Goal: Find specific page/section: Find specific page/section

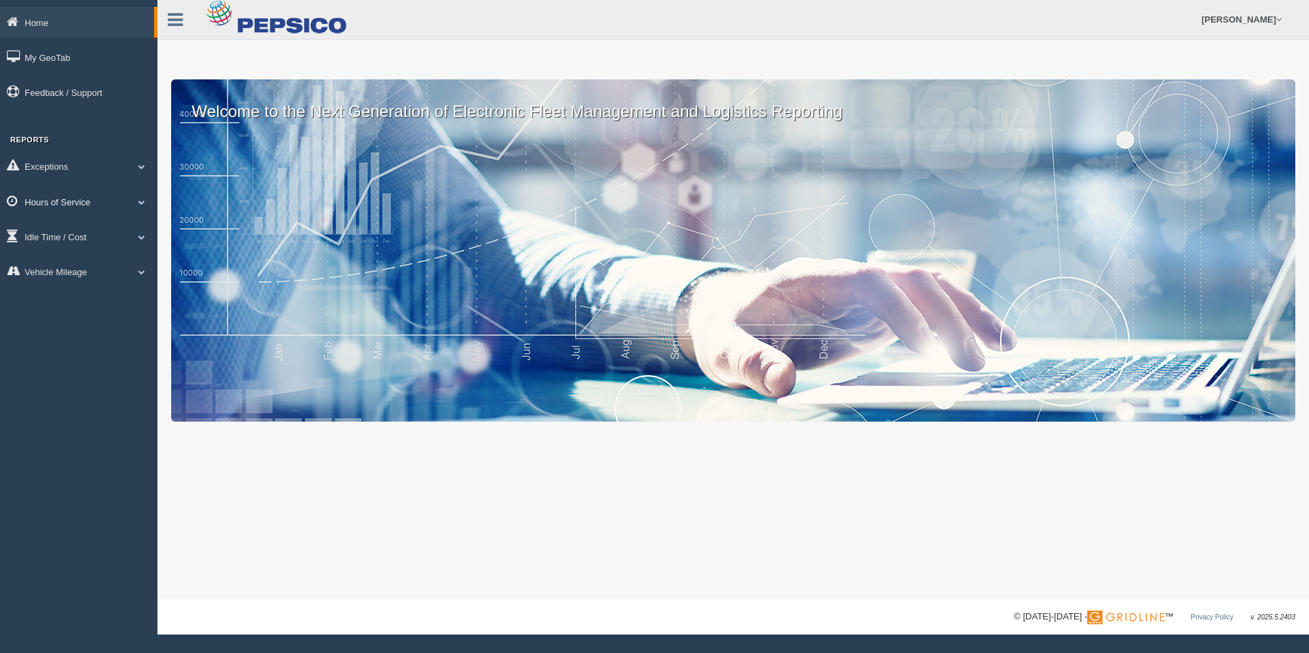
click at [145, 204] on span at bounding box center [142, 202] width 18 height 7
click at [97, 260] on link "HOS Violation Audit Reports" at bounding box center [89, 257] width 129 height 25
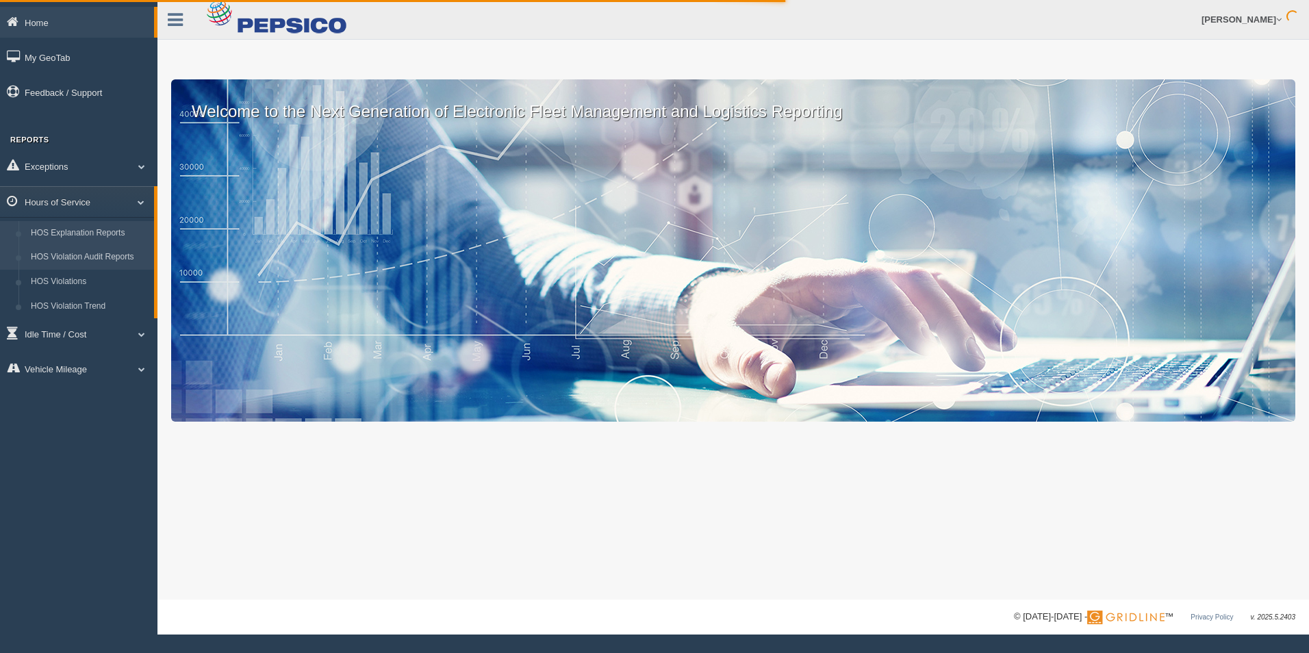
click at [91, 231] on link "HOS Explanation Reports" at bounding box center [89, 233] width 129 height 25
click at [97, 229] on link "HOS Explanation Reports" at bounding box center [89, 233] width 129 height 25
